Goal: Use online tool/utility: Utilize a website feature to perform a specific function

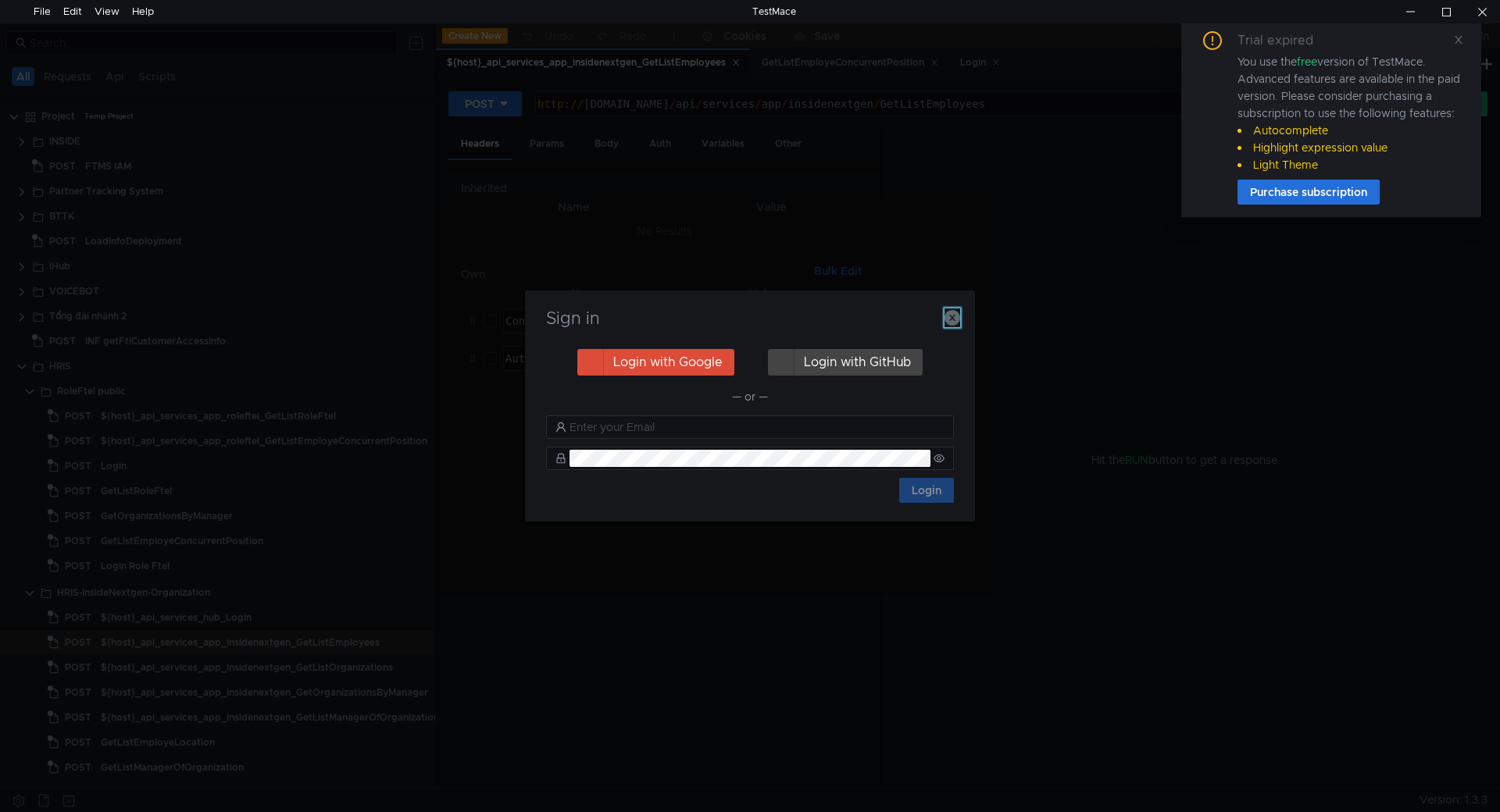
drag, startPoint x: 949, startPoint y: 314, endPoint x: 744, endPoint y: 309, distance: 205.1
click at [949, 314] on icon "button" at bounding box center [952, 318] width 15 height 15
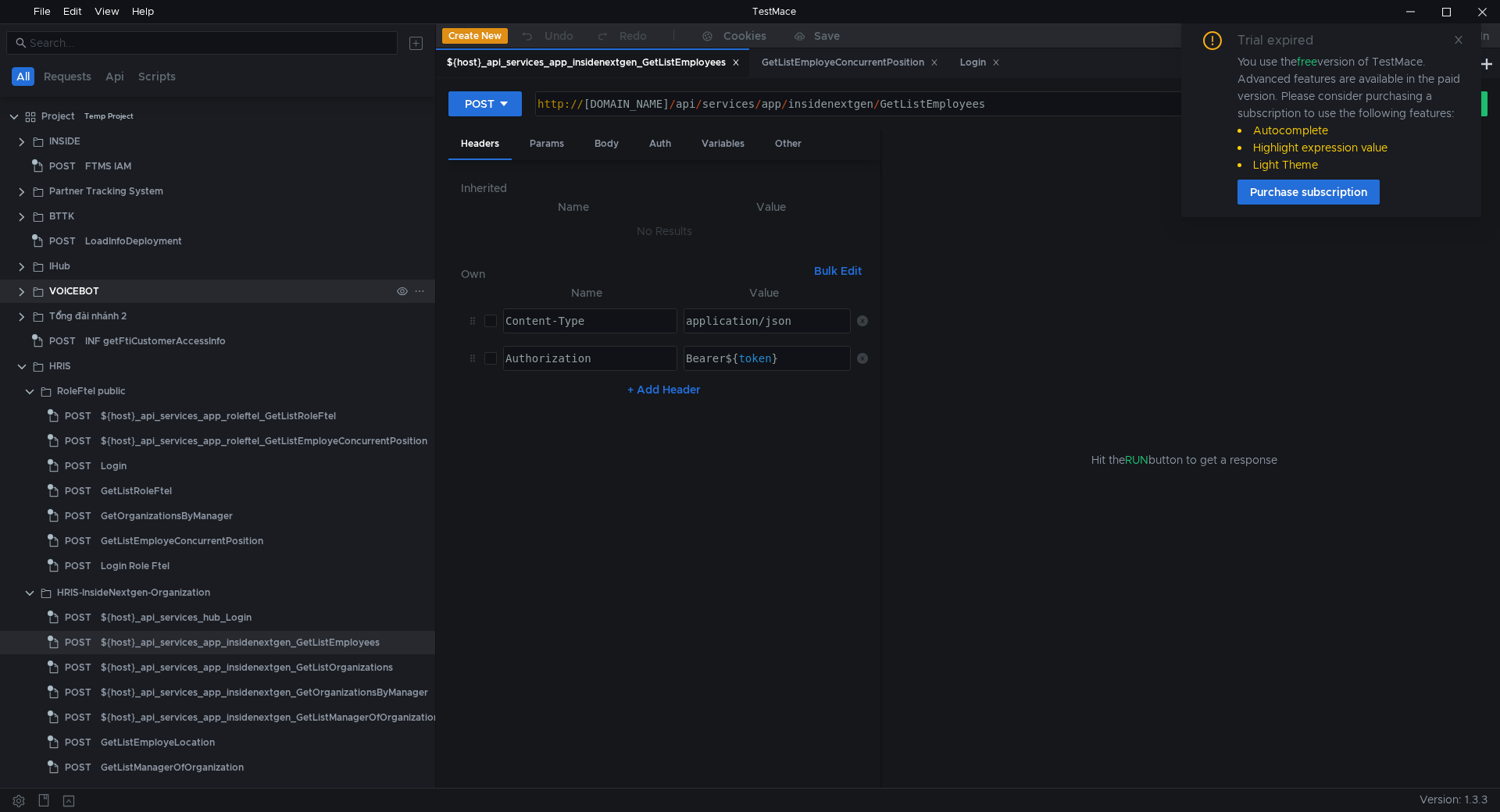
click at [19, 290] on clr-icon at bounding box center [21, 292] width 12 height 12
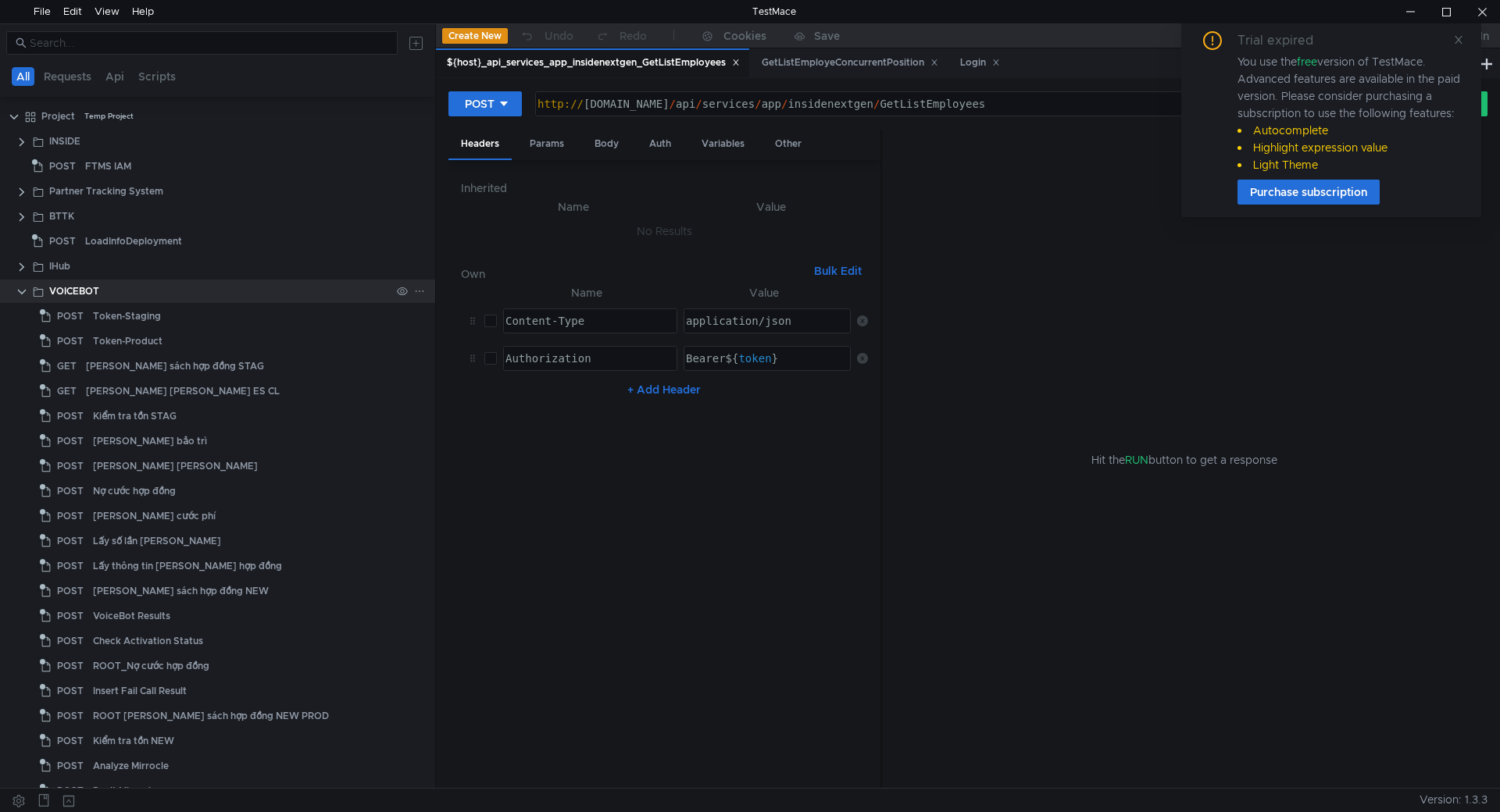
click at [24, 294] on clr-icon at bounding box center [21, 292] width 12 height 12
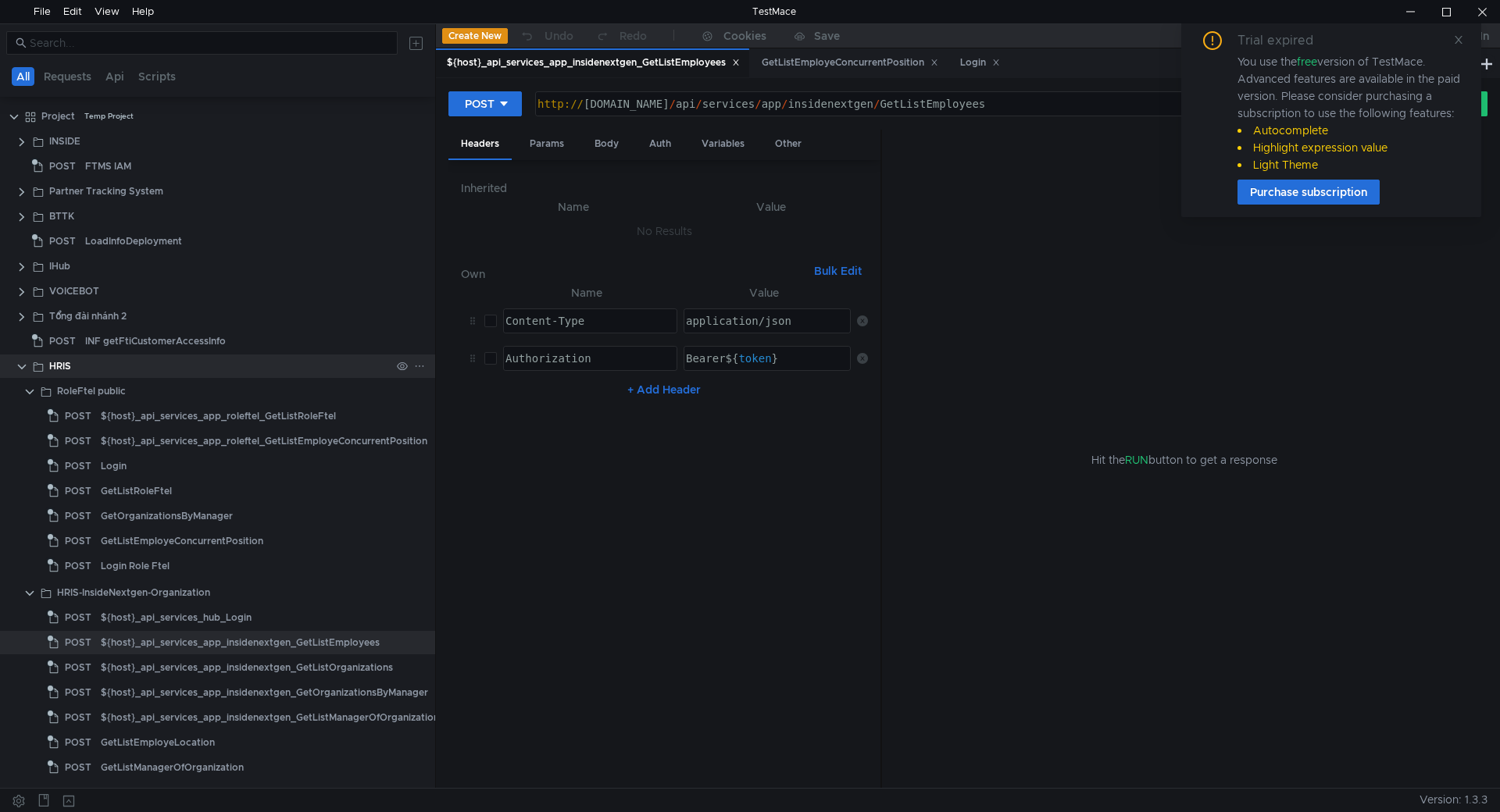
click at [17, 367] on clr-icon at bounding box center [21, 367] width 12 height 12
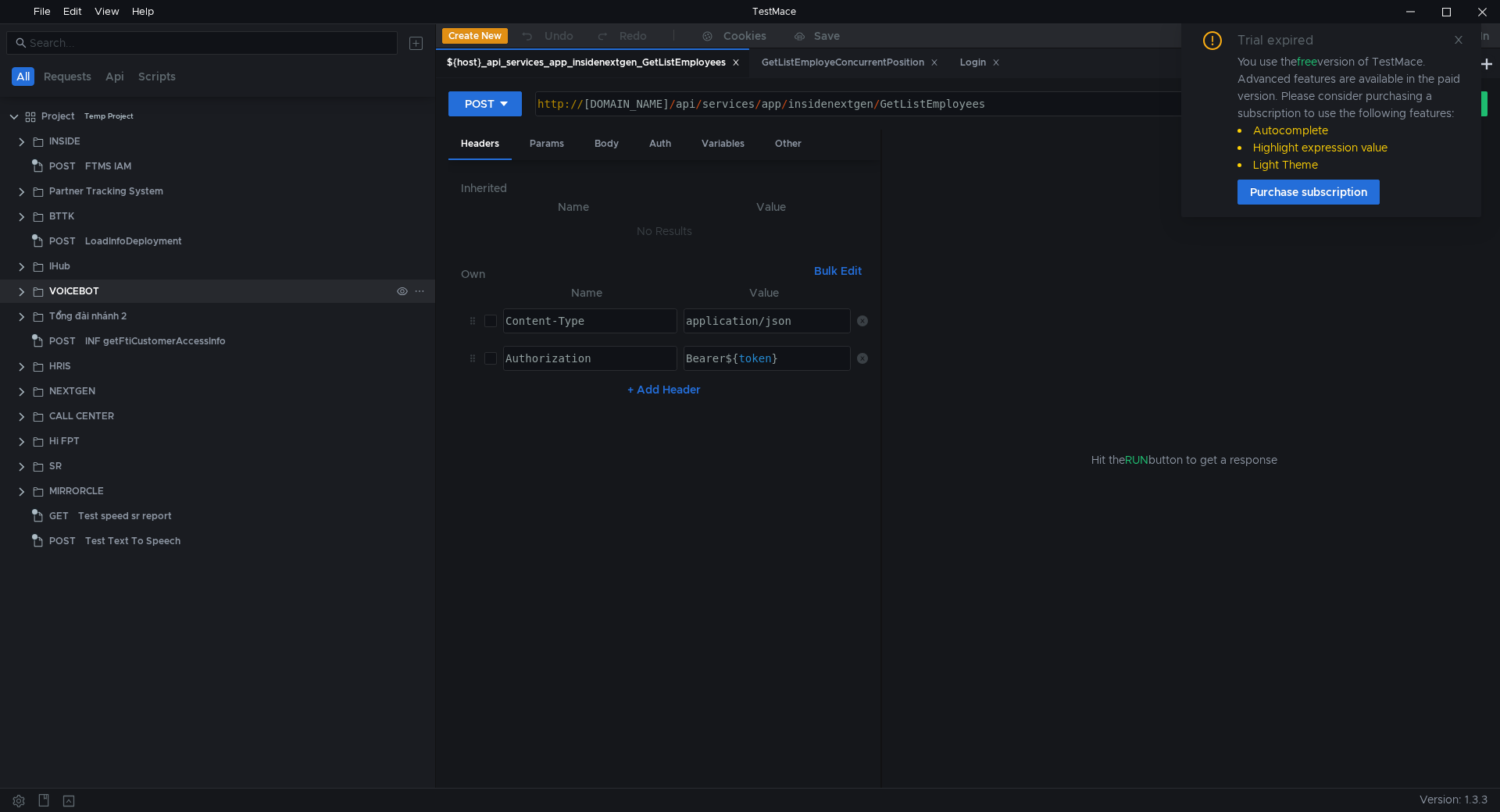
click at [20, 288] on clr-icon at bounding box center [21, 292] width 12 height 12
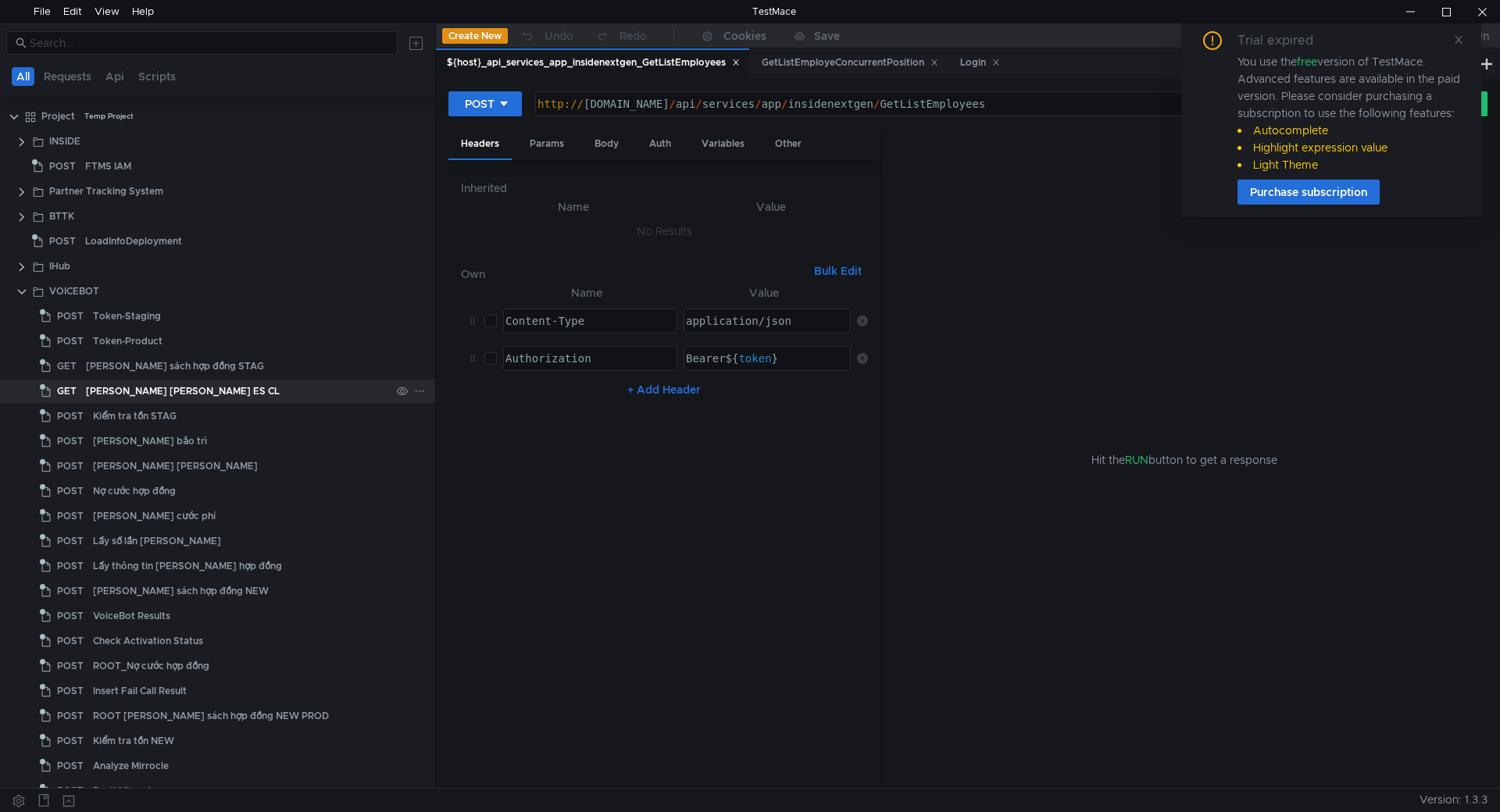
scroll to position [79, 0]
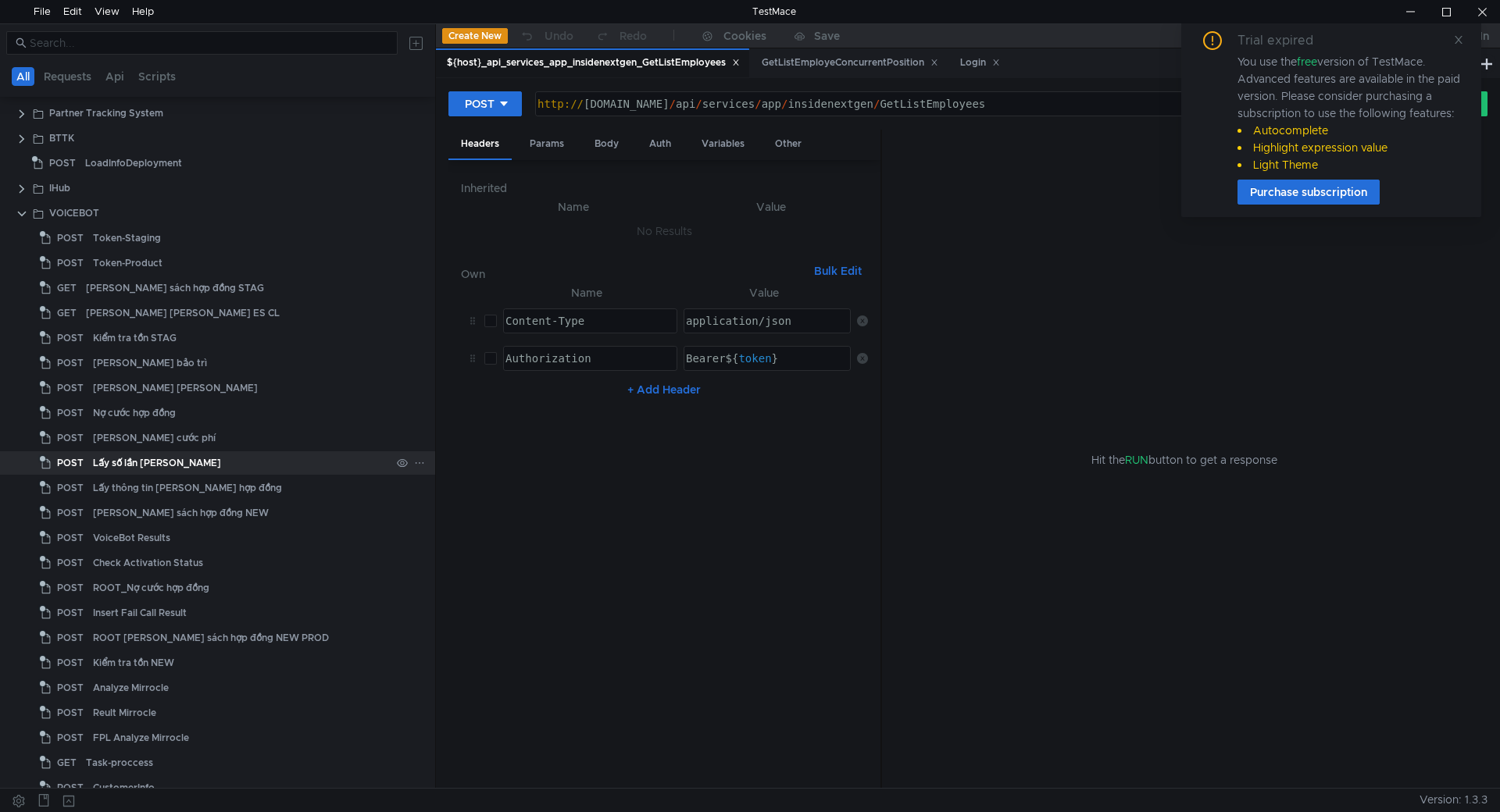
click at [170, 468] on div "Lấy số lần [PERSON_NAME]" at bounding box center [157, 462] width 128 height 23
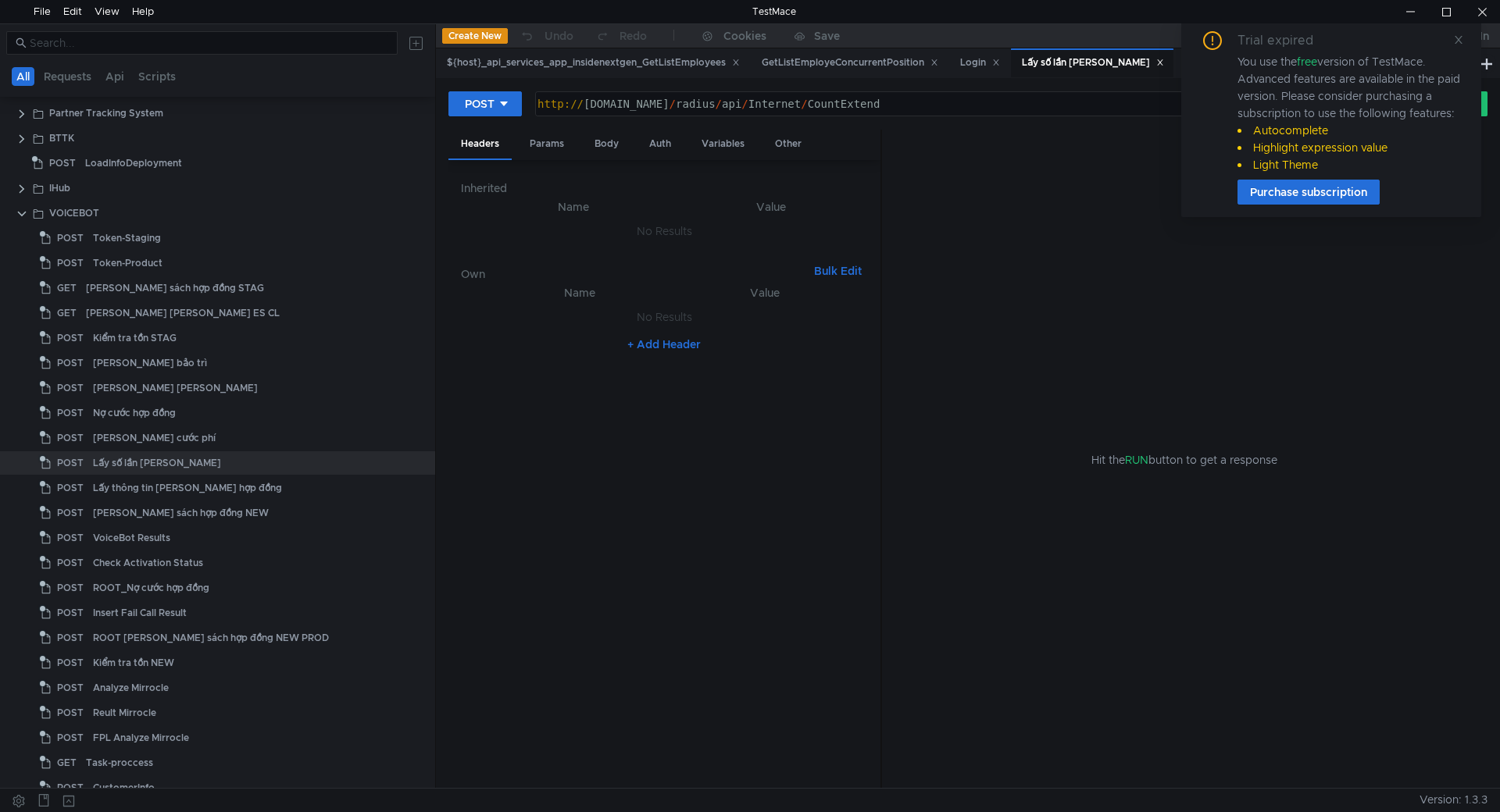
type textarea "[URL][DOMAIN_NAME]"
click at [747, 111] on div "http:// [DOMAIN_NAME] / radius / api / Internet / CountExtend" at bounding box center [955, 116] width 842 height 37
click at [807, 111] on div "http:// [DOMAIN_NAME] / radius / api / Internet / CountExtend" at bounding box center [957, 103] width 842 height 23
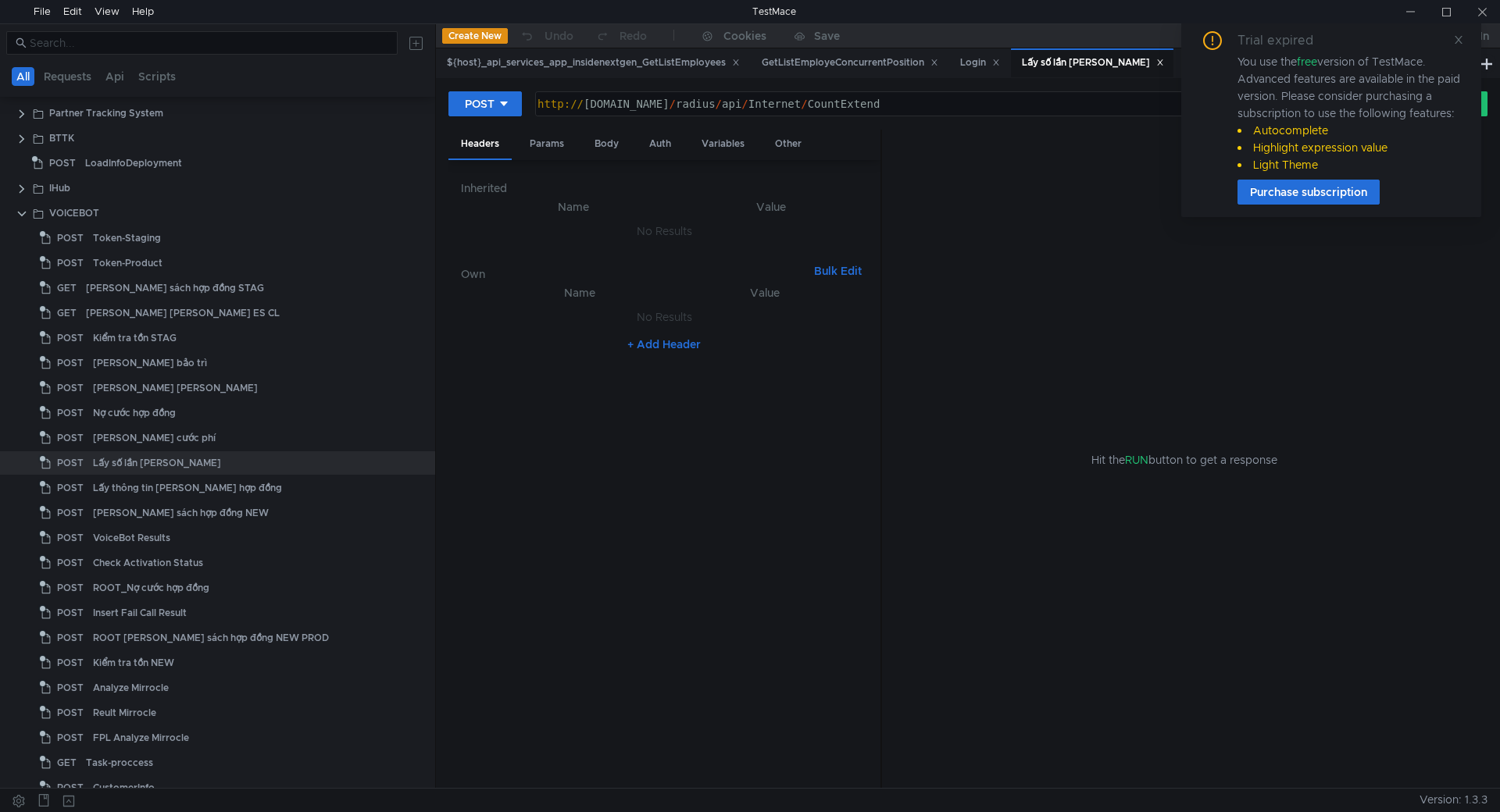
drag, startPoint x: 1456, startPoint y: 42, endPoint x: 1405, endPoint y: 61, distance: 54.4
click at [1456, 42] on icon at bounding box center [1459, 40] width 8 height 8
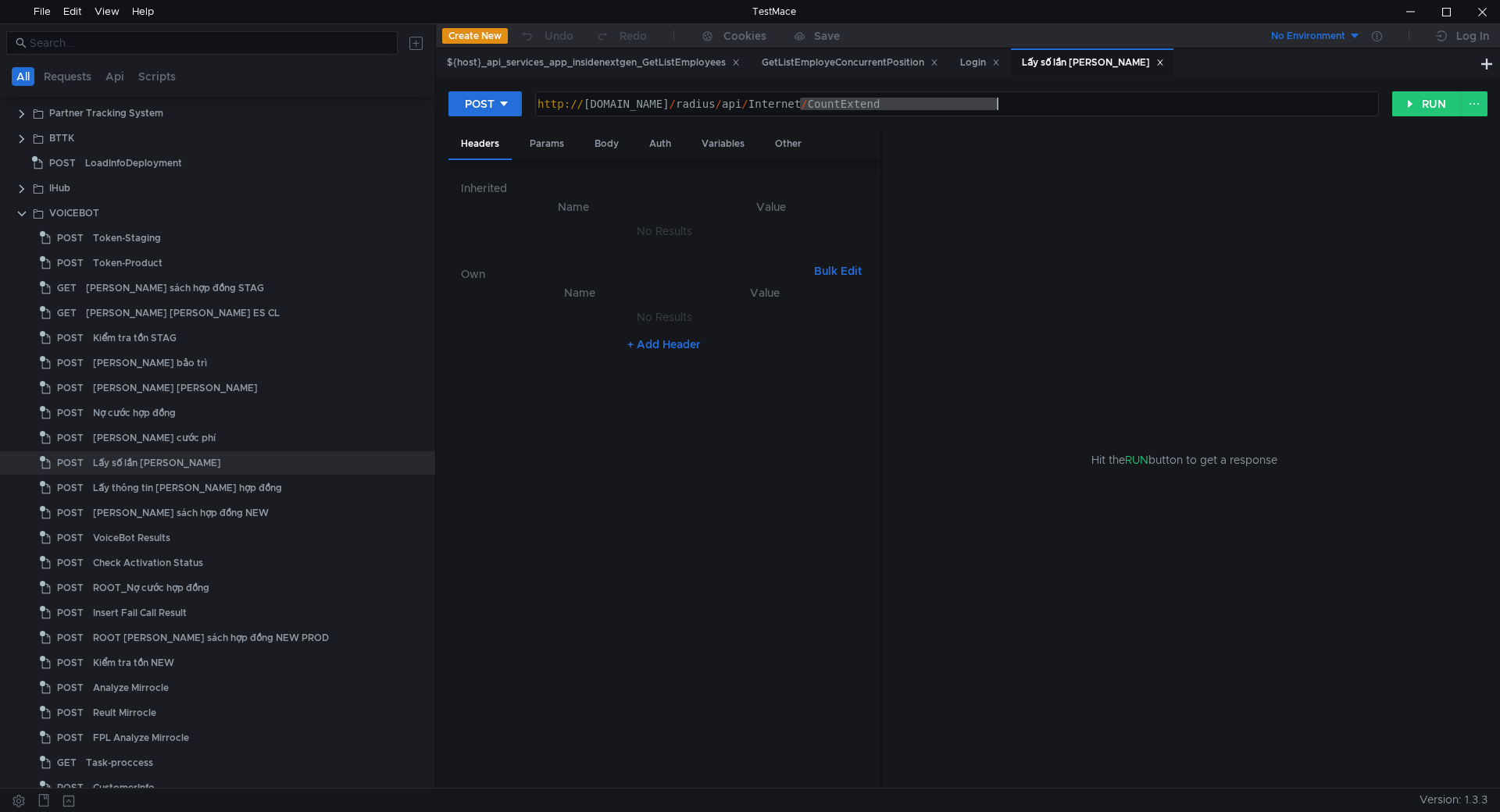
drag, startPoint x: 799, startPoint y: 100, endPoint x: 1177, endPoint y: 123, distance: 378.7
click at [1174, 117] on div "[URL][DOMAIN_NAME] http:// [DOMAIN_NAME] / radius / api / Internet / CountExten…" at bounding box center [957, 104] width 846 height 27
click at [601, 140] on div "Body" at bounding box center [606, 144] width 49 height 29
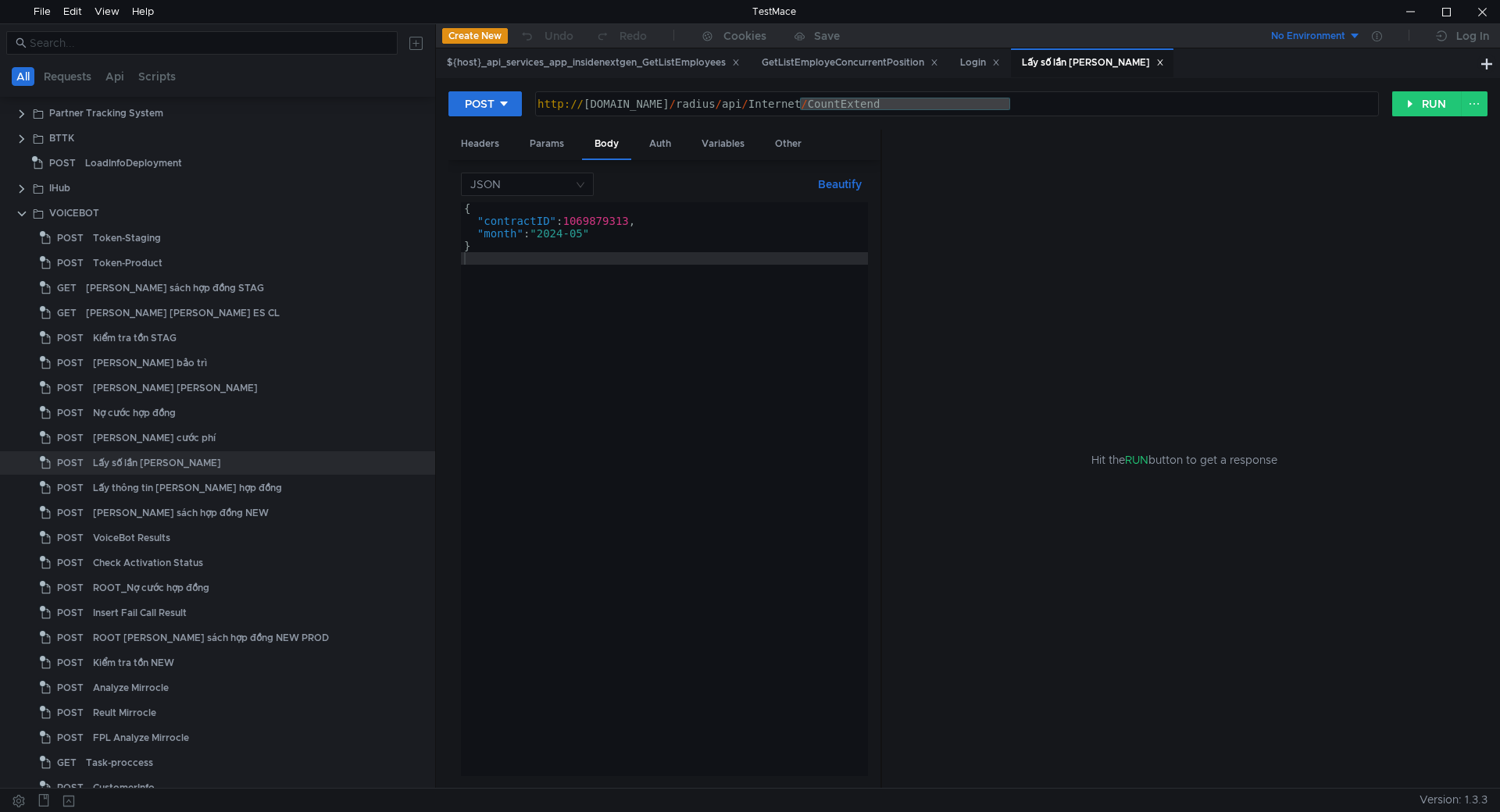
click at [644, 271] on div "{ "contractID" : 1069879313 , "month" : "2024-05" }" at bounding box center [664, 502] width 407 height 599
type textarea "}"
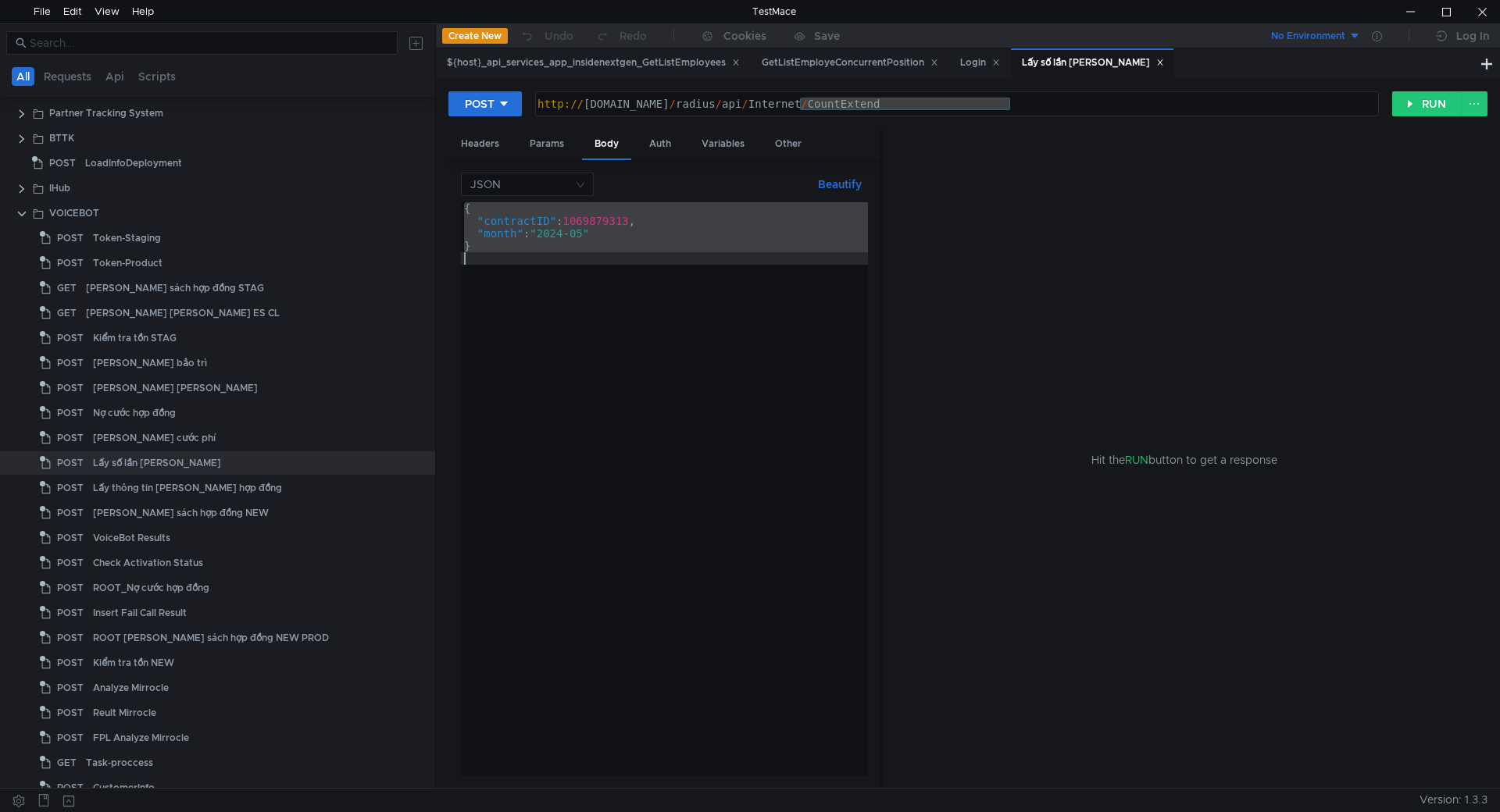
click at [567, 308] on div "{ "contractID" : 1069879313 , "month" : "2024-05" }" at bounding box center [664, 489] width 407 height 575
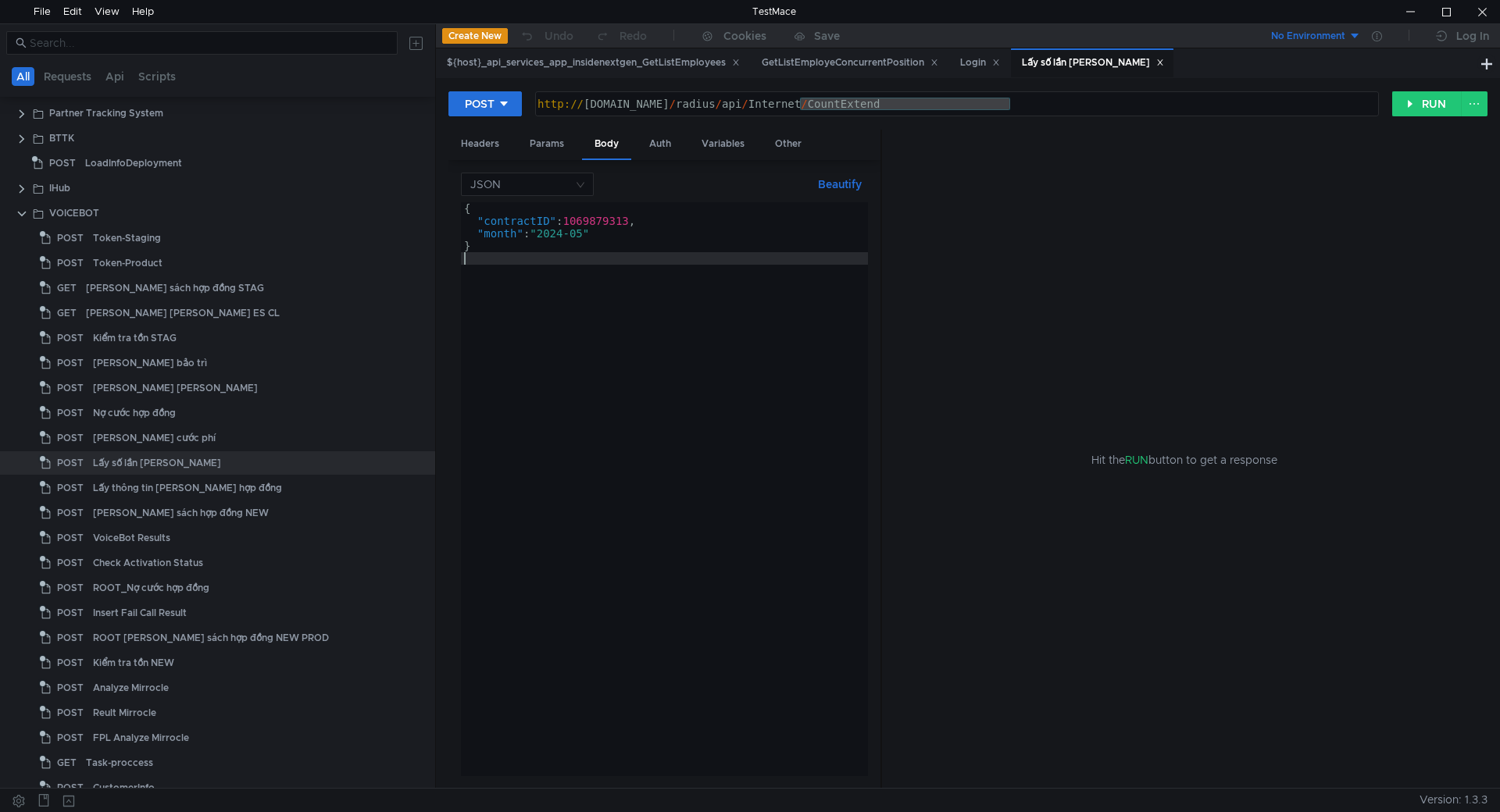
click at [679, 406] on div "{ "contractID" : 1069879313 , "month" : "2024-05" }" at bounding box center [664, 502] width 407 height 599
click at [1478, 16] on div at bounding box center [1483, 11] width 36 height 23
